Goal: Information Seeking & Learning: Learn about a topic

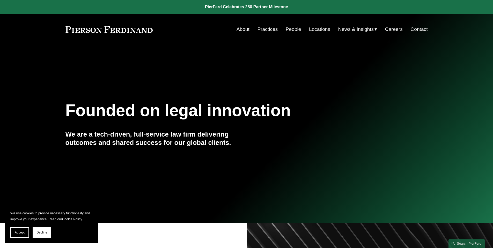
click at [237, 25] on link "About" at bounding box center [242, 29] width 13 height 10
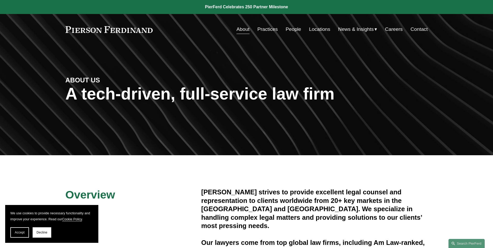
click at [300, 27] on nav "About Practices People Locations News & Insights News Insights Blogs Careers Co…" at bounding box center [331, 29] width 191 height 10
click at [321, 29] on link "Locations" at bounding box center [319, 29] width 21 height 10
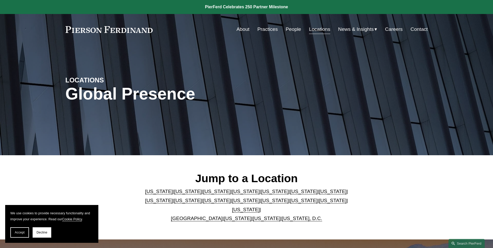
click at [261, 194] on link "[US_STATE]" at bounding box center [275, 190] width 28 height 5
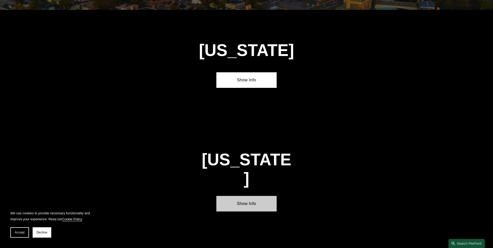
scroll to position [673, 0]
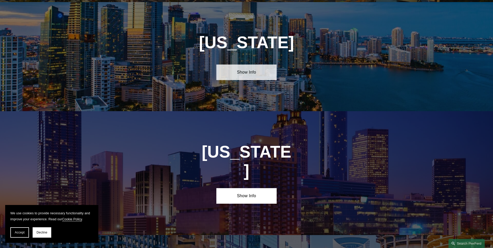
click at [244, 72] on link "Show Info" at bounding box center [246, 72] width 60 height 16
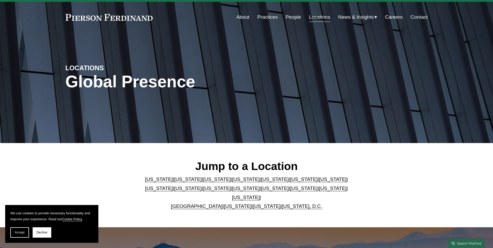
scroll to position [0, 0]
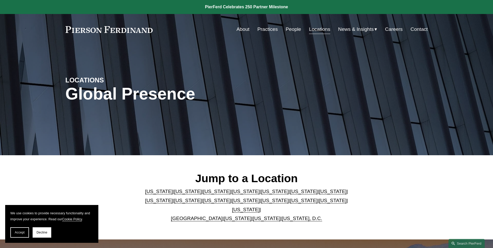
click at [240, 30] on link "About" at bounding box center [242, 29] width 13 height 10
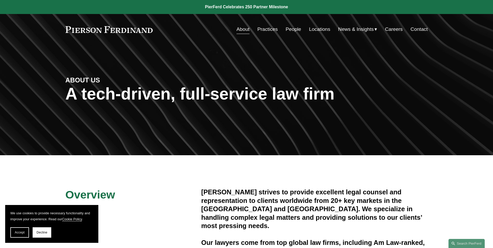
click at [296, 27] on link "People" at bounding box center [294, 29] width 16 height 10
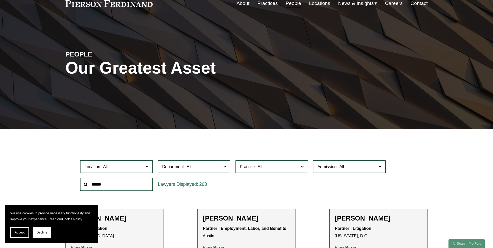
scroll to position [103, 0]
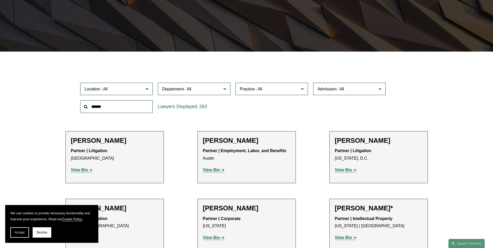
click at [119, 105] on input "text" at bounding box center [116, 106] width 72 height 13
type input "*******"
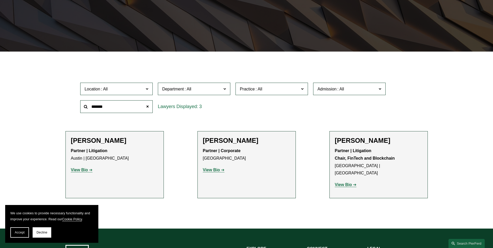
click at [211, 168] on strong "View Bio" at bounding box center [211, 169] width 17 height 4
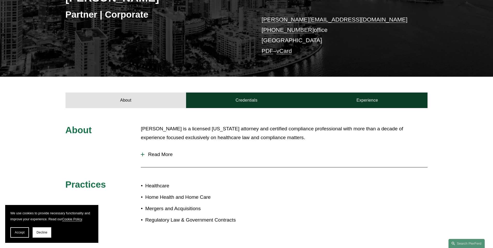
scroll to position [103, 0]
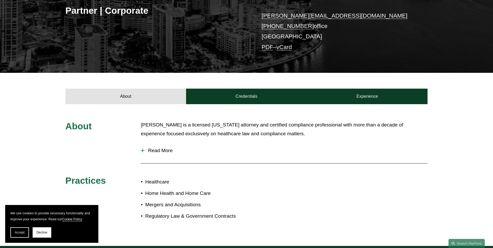
click at [145, 146] on button "Read More" at bounding box center [284, 150] width 287 height 13
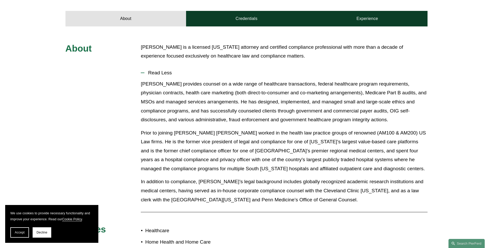
scroll to position [155, 0]
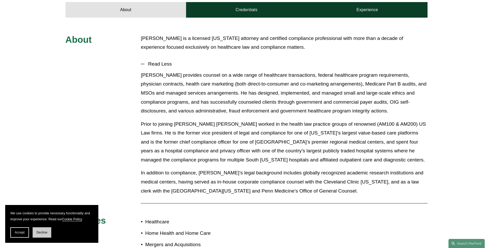
click at [42, 234] on button "Decline" at bounding box center [42, 232] width 19 height 10
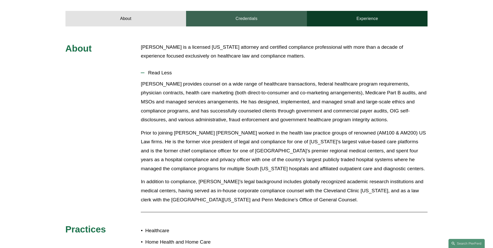
click at [257, 19] on link "Credentials" at bounding box center [246, 19] width 121 height 16
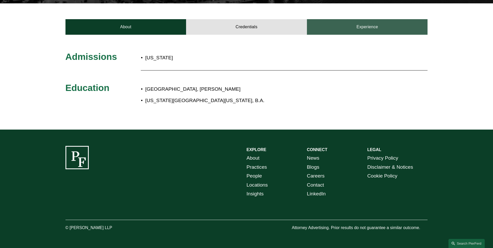
click at [342, 24] on link "Experience" at bounding box center [367, 27] width 121 height 16
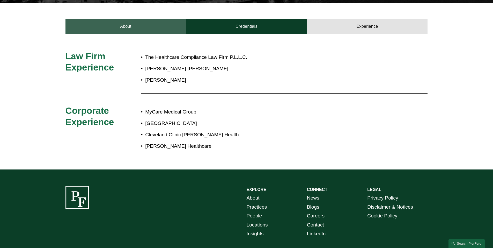
click at [114, 27] on link "About" at bounding box center [125, 27] width 121 height 16
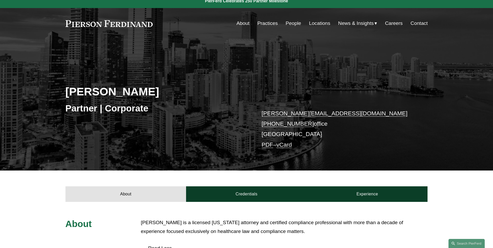
scroll to position [0, 0]
